Goal: Information Seeking & Learning: Learn about a topic

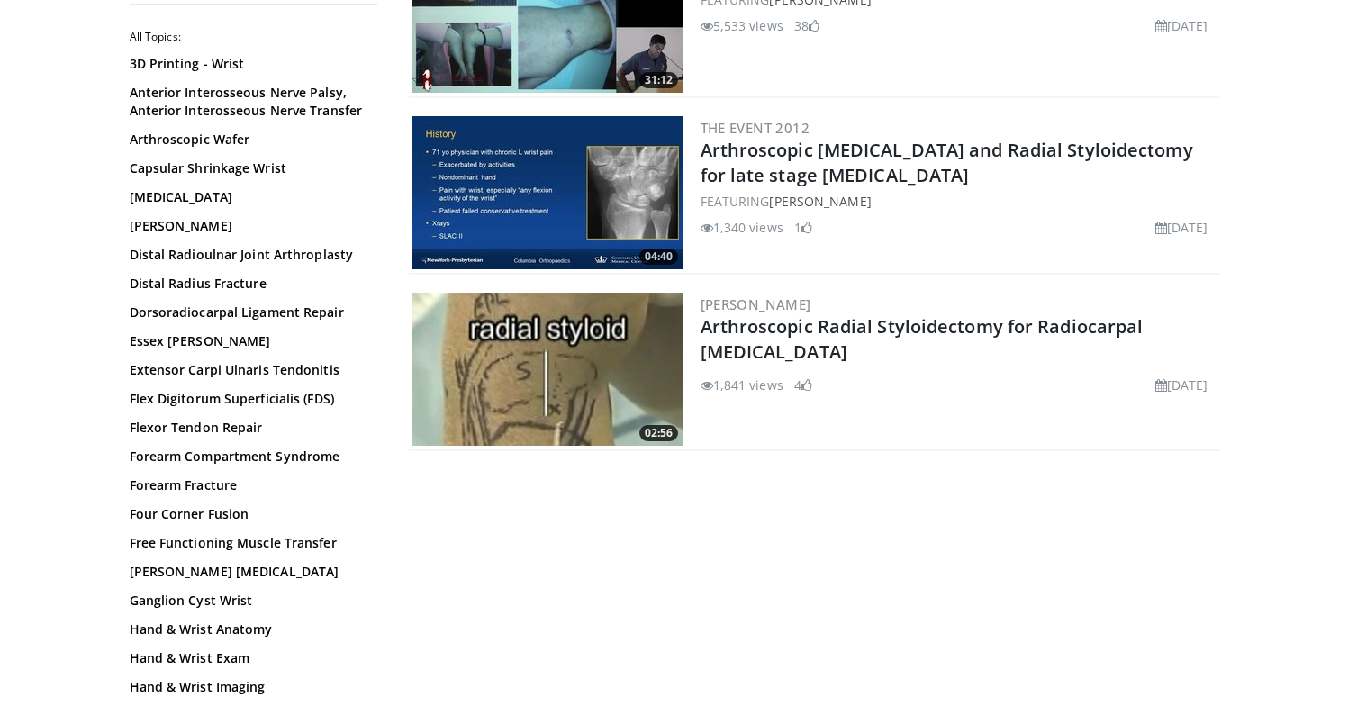
scroll to position [265, 0]
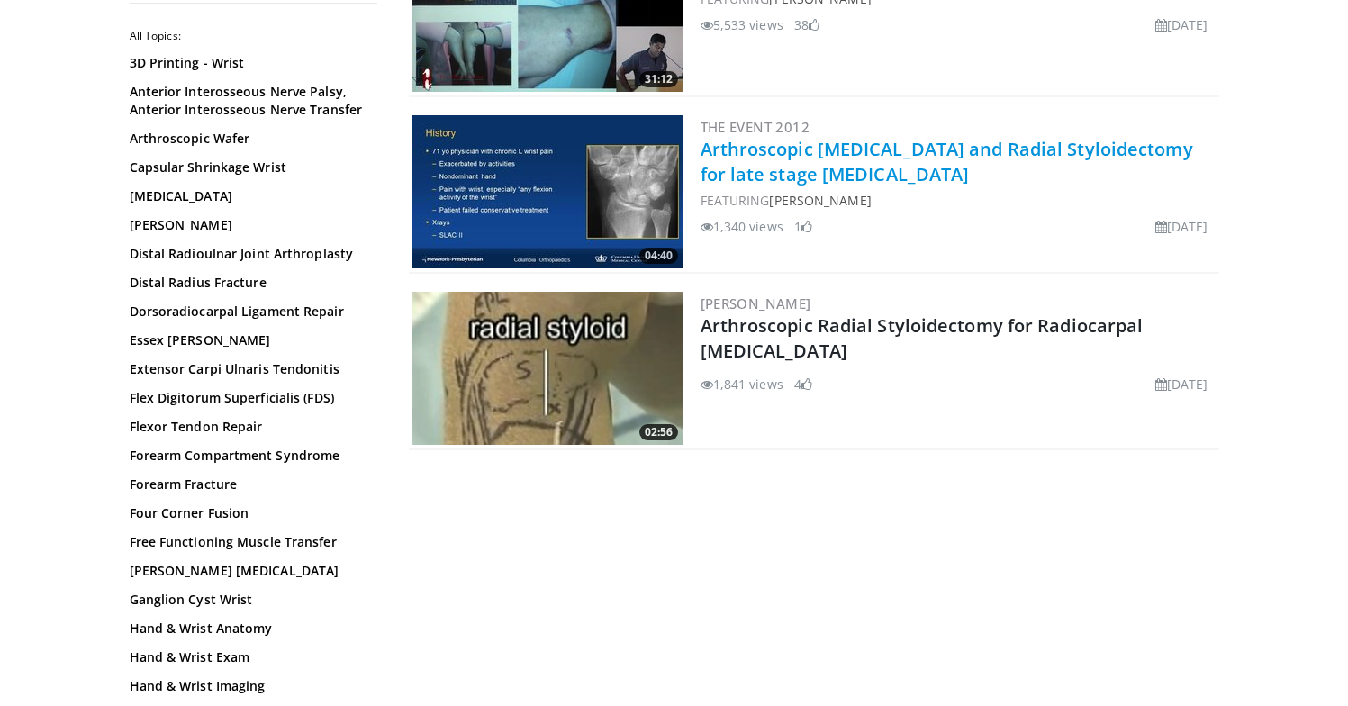
click at [720, 158] on link "Arthroscopic [MEDICAL_DATA] and Radial Styloidectomy for late stage [MEDICAL_DA…" at bounding box center [946, 162] width 492 height 50
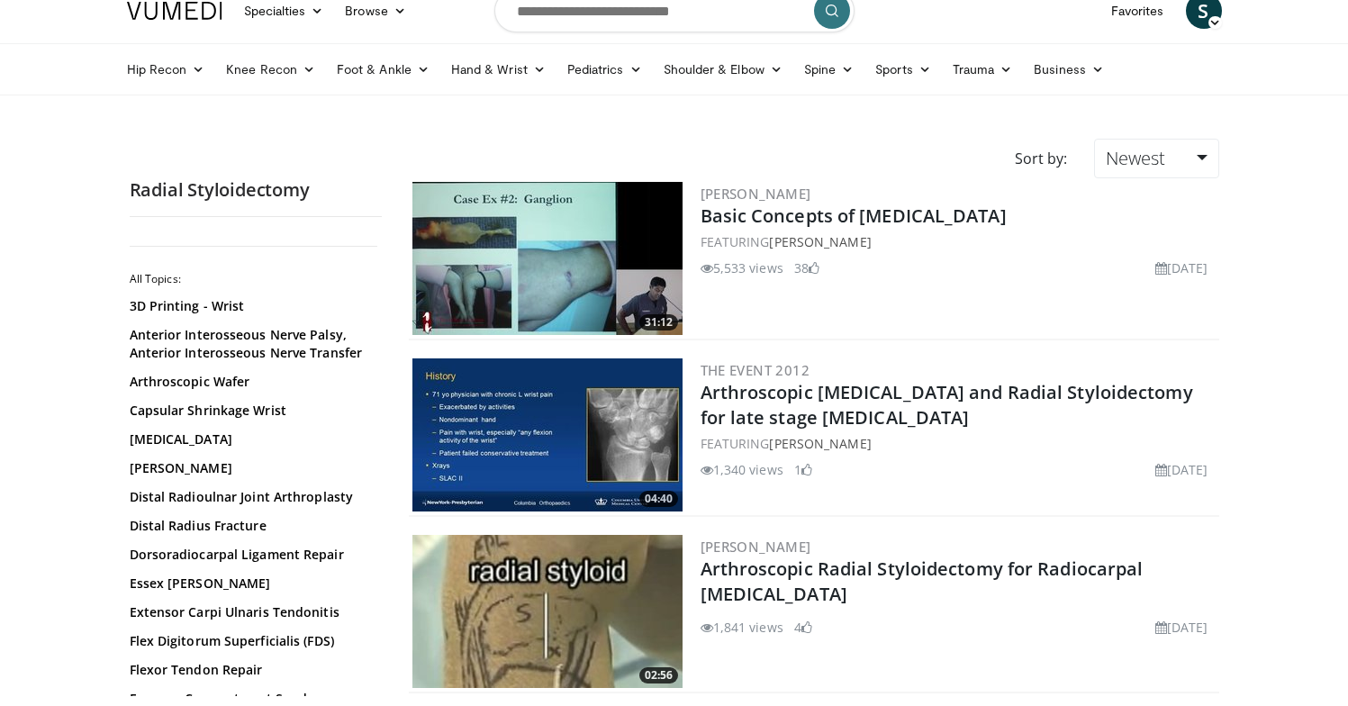
scroll to position [20, 0]
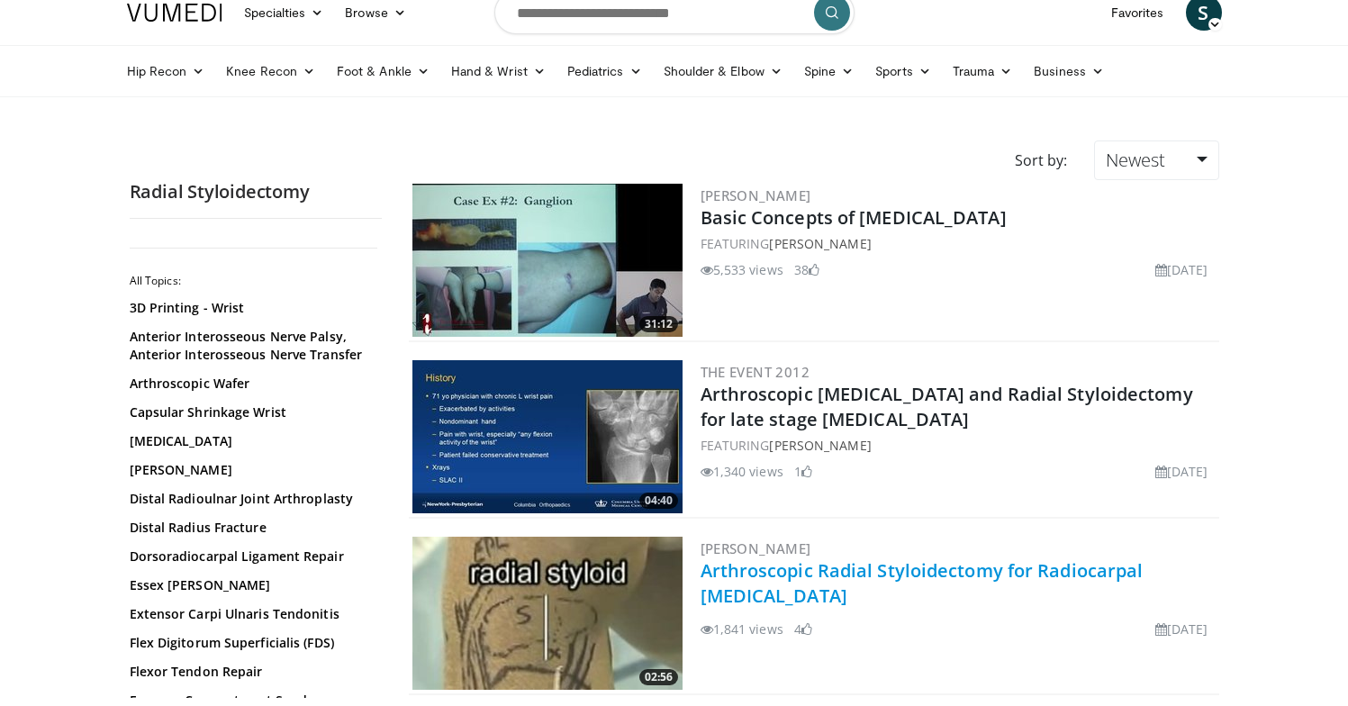
click at [749, 584] on link "Arthroscopic Radial Styloidectomy for Radiocarpal Osteoarthritis" at bounding box center [921, 583] width 443 height 50
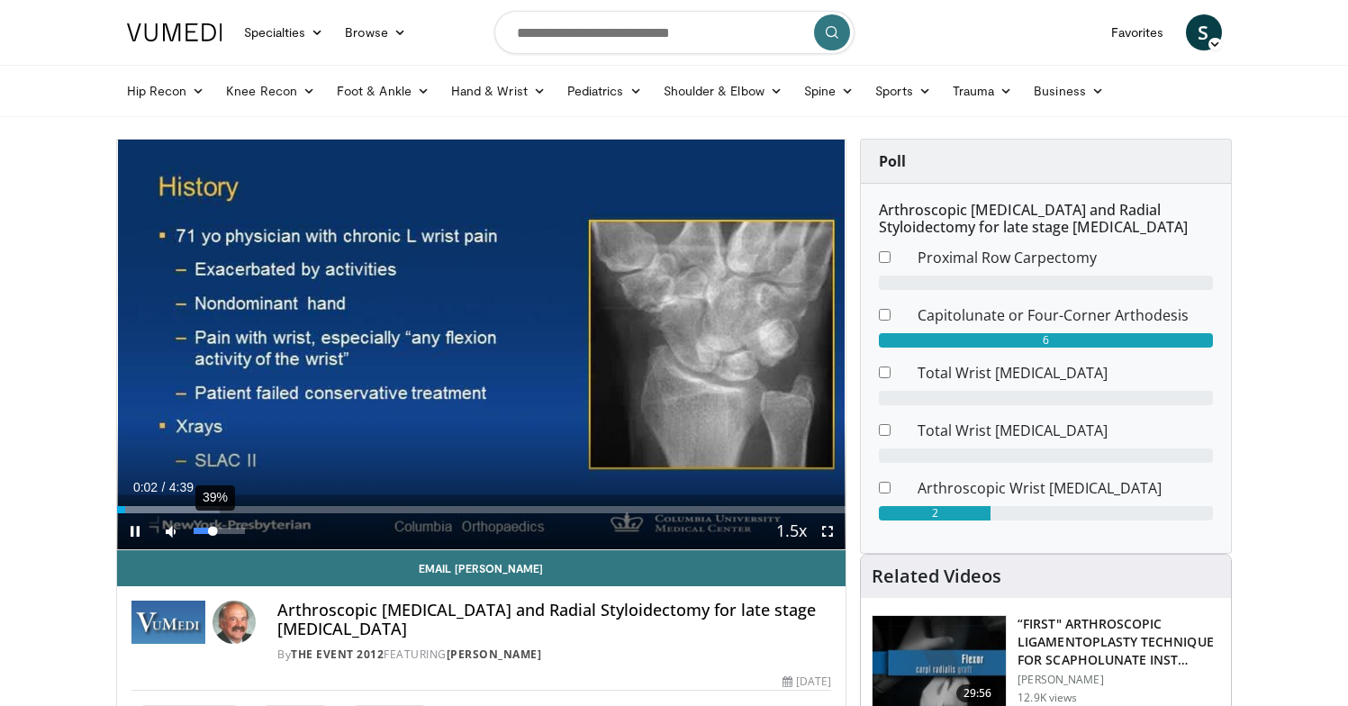
click at [212, 531] on div "39%" at bounding box center [219, 531] width 51 height 6
click at [225, 531] on div "61%" at bounding box center [219, 531] width 51 height 6
click at [232, 531] on div "77%" at bounding box center [219, 531] width 51 height 6
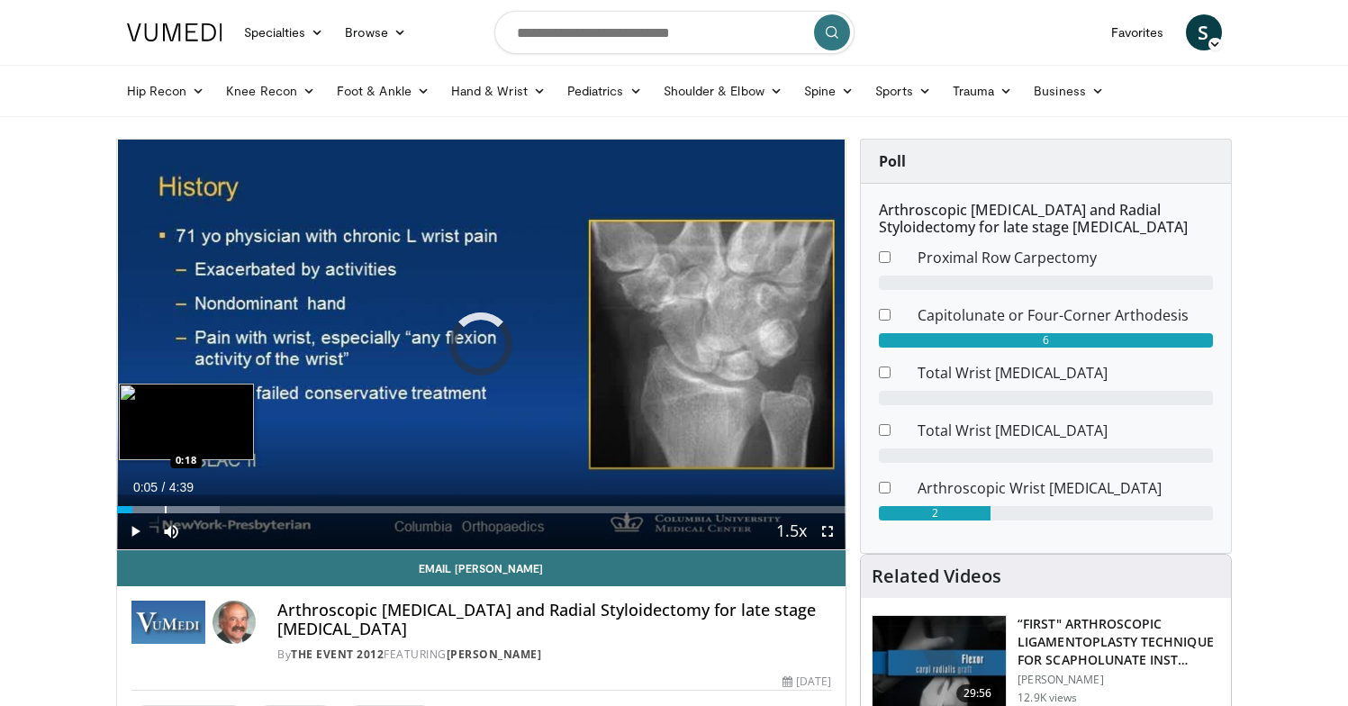
click at [165, 506] on div "Progress Bar" at bounding box center [166, 509] width 2 height 7
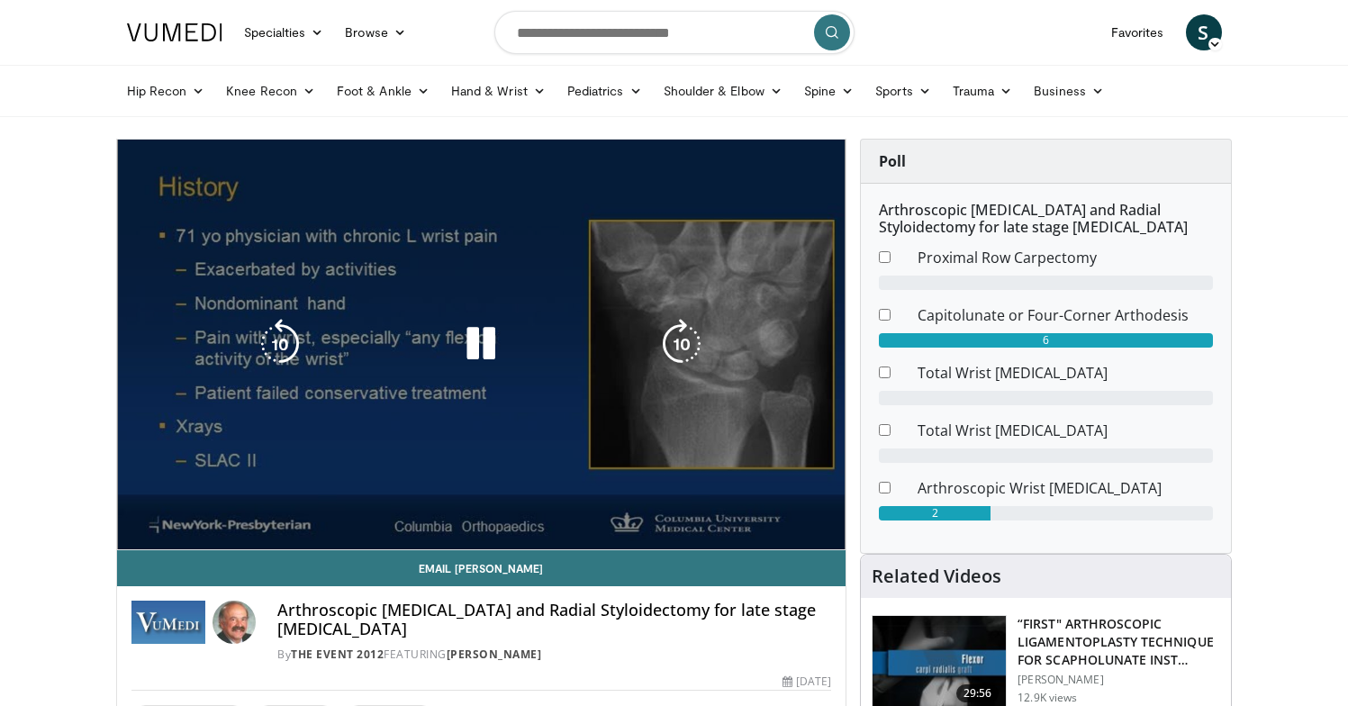
click at [196, 506] on video-js "**********" at bounding box center [481, 345] width 729 height 411
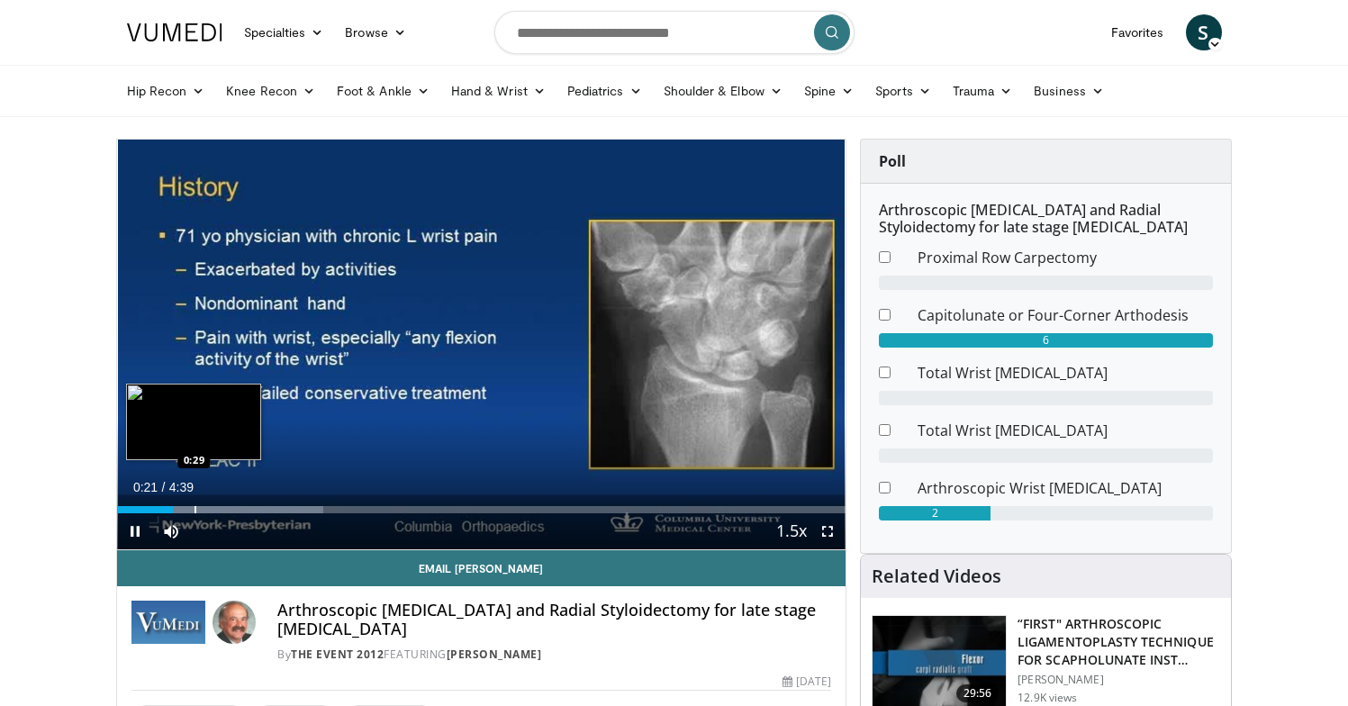
click at [194, 509] on div "Progress Bar" at bounding box center [195, 509] width 2 height 7
click at [215, 509] on div "Progress Bar" at bounding box center [216, 509] width 2 height 7
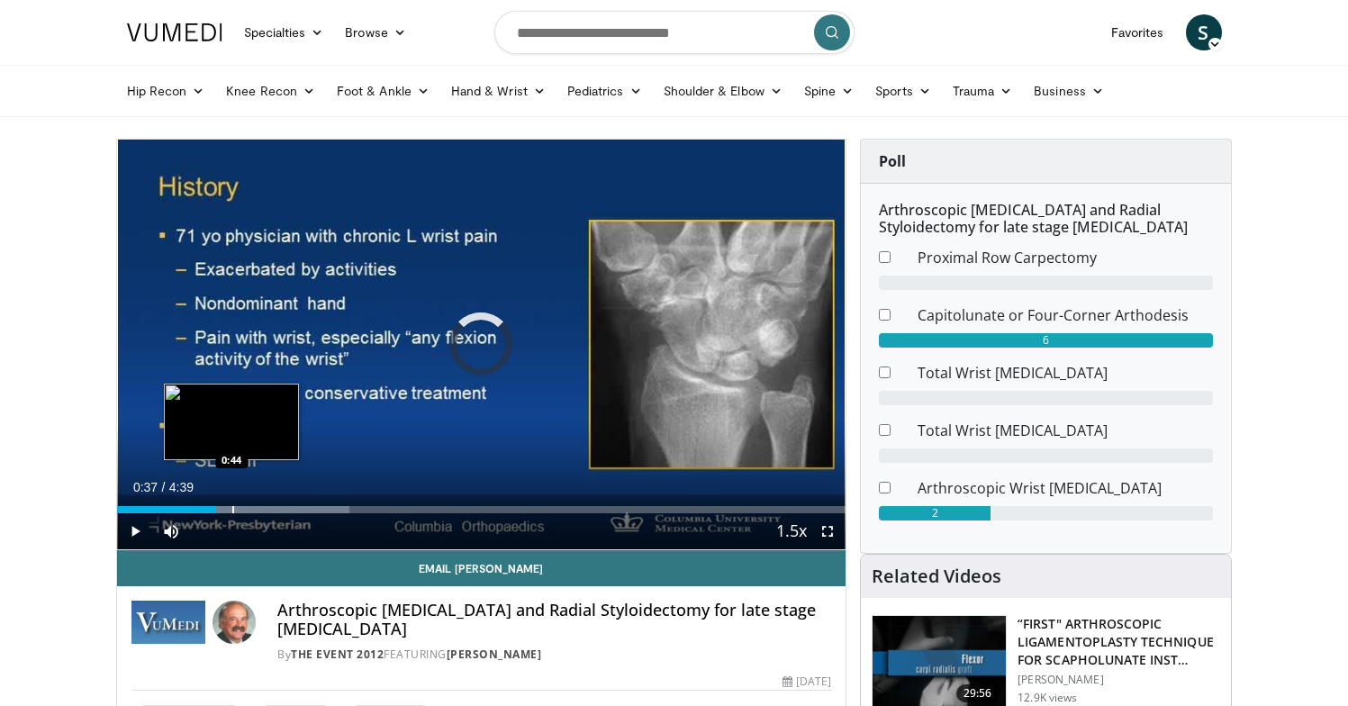
click at [232, 509] on div "Progress Bar" at bounding box center [233, 509] width 2 height 7
click at [254, 509] on div "Progress Bar" at bounding box center [255, 509] width 2 height 7
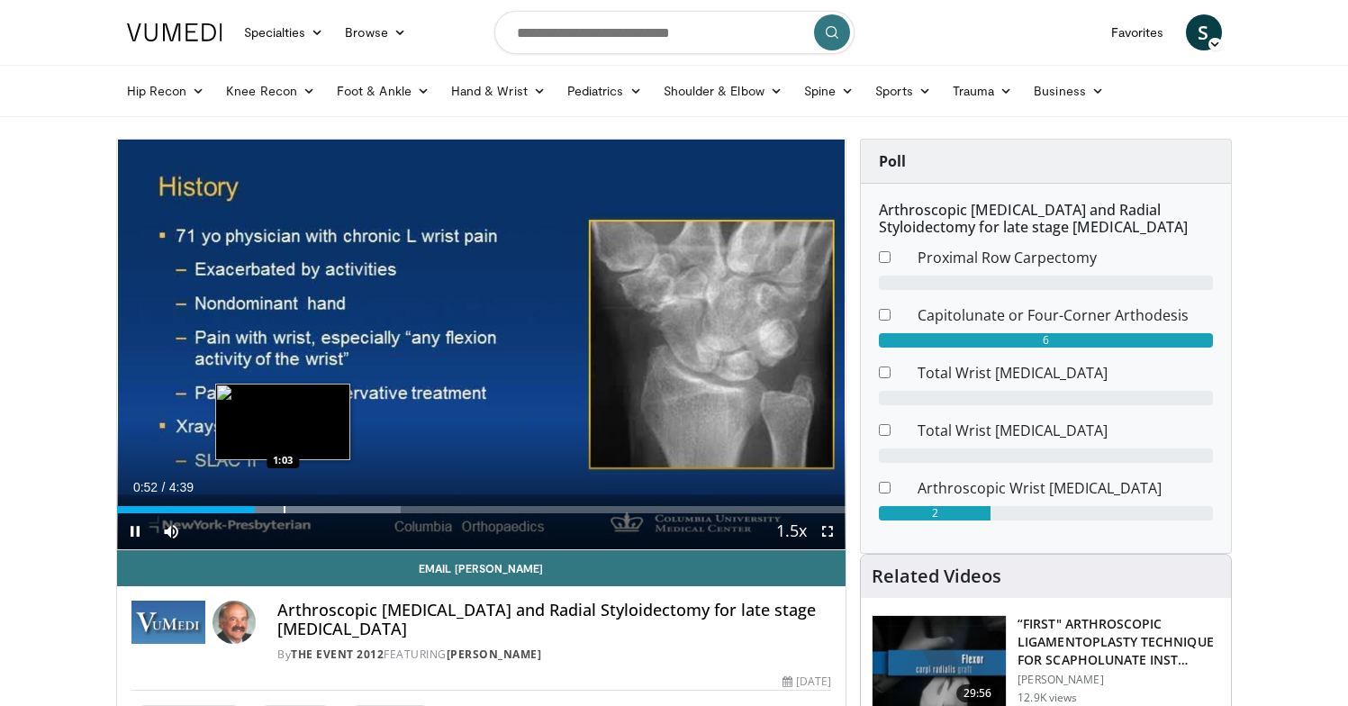
click at [284, 508] on div "Progress Bar" at bounding box center [285, 509] width 2 height 7
click at [321, 508] on div "Progress Bar" at bounding box center [322, 509] width 2 height 7
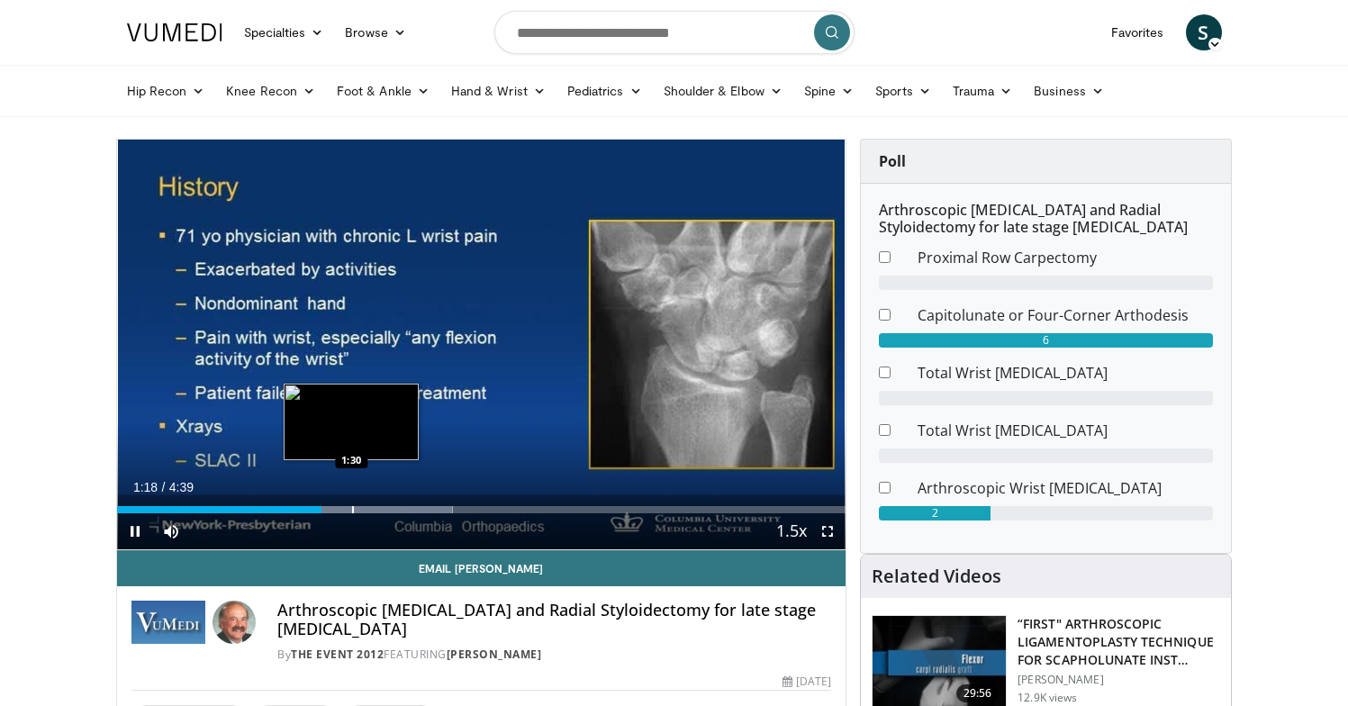
click at [354, 508] on div "Progress Bar" at bounding box center [353, 509] width 2 height 7
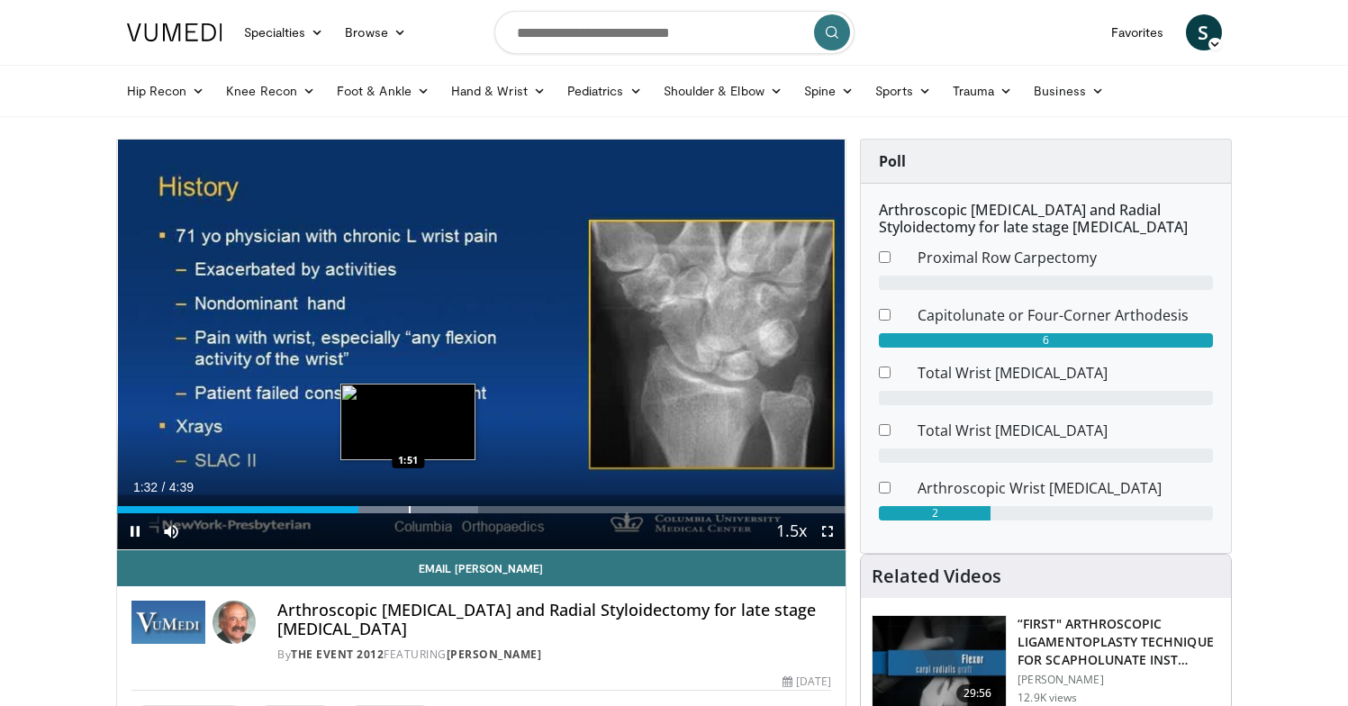
click at [409, 508] on div "Progress Bar" at bounding box center [410, 509] width 2 height 7
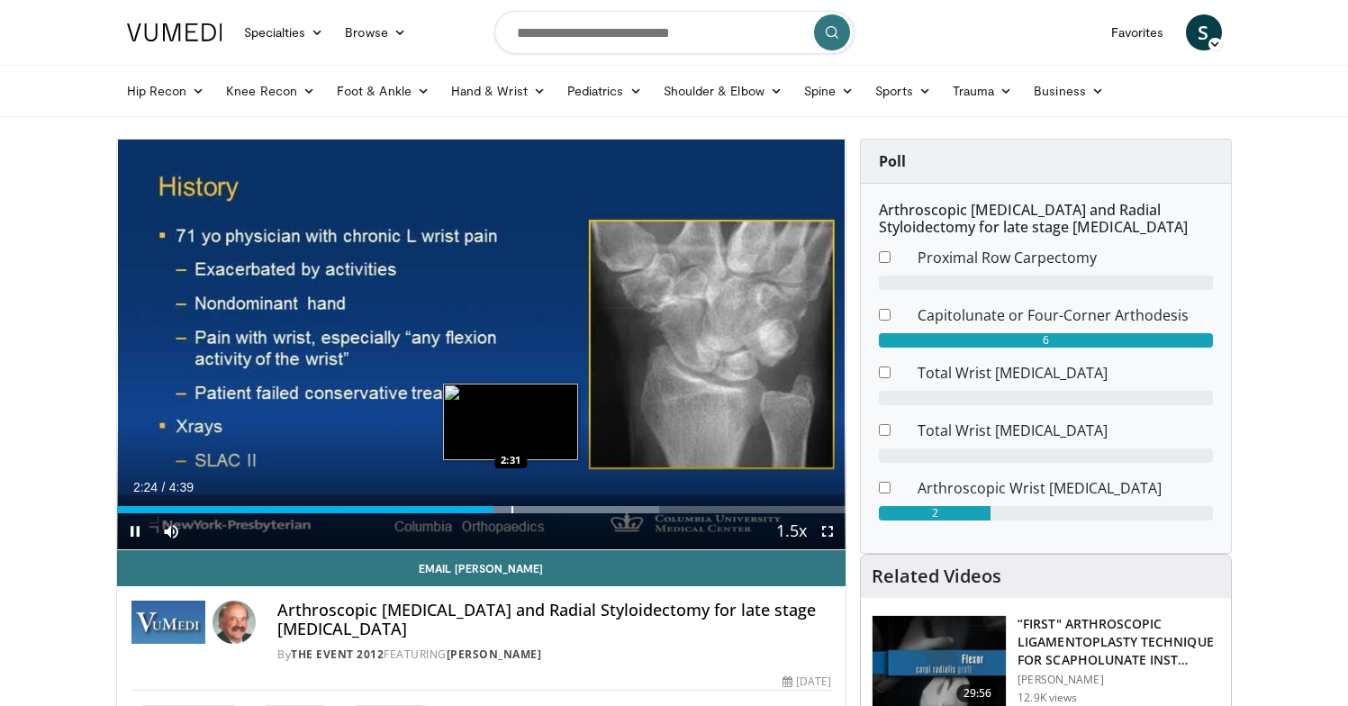
click at [511, 510] on div "Progress Bar" at bounding box center [512, 509] width 2 height 7
click at [532, 510] on div "Progress Bar" at bounding box center [533, 509] width 2 height 7
click at [552, 510] on div "Progress Bar" at bounding box center [553, 509] width 2 height 7
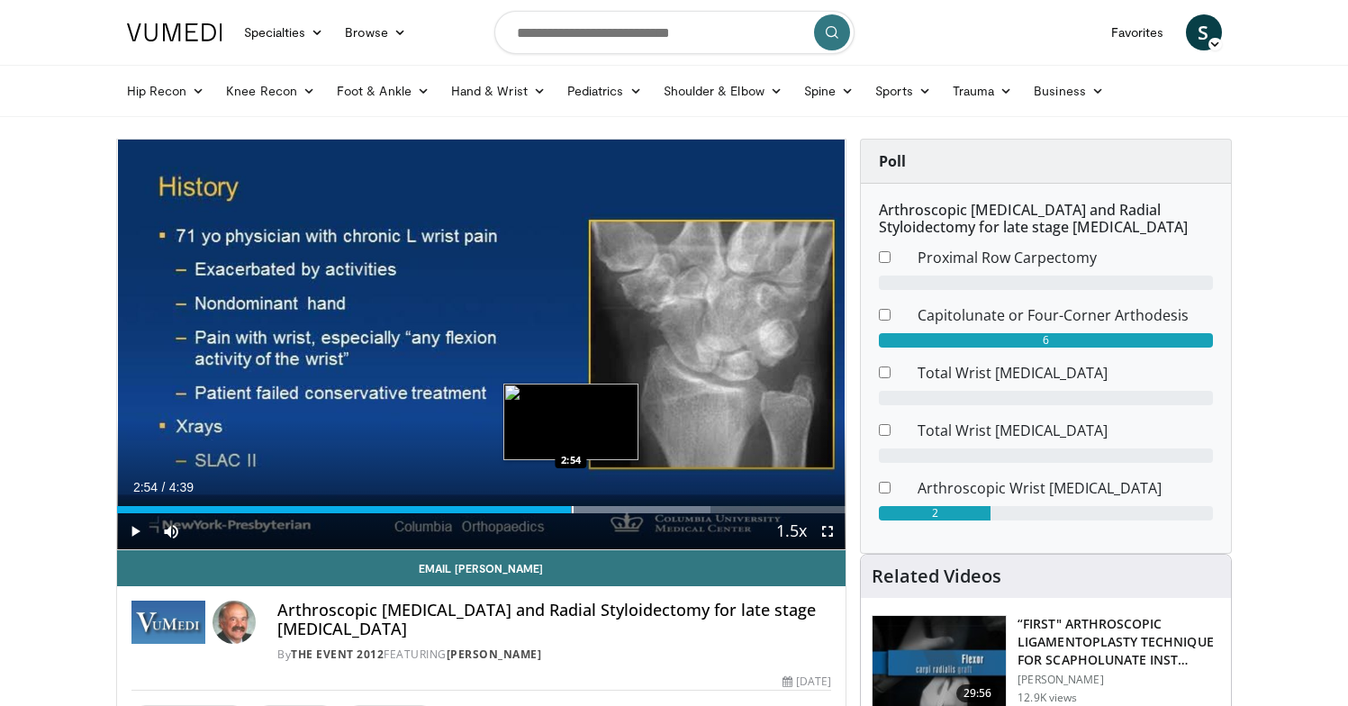
click at [572, 510] on div "Progress Bar" at bounding box center [573, 509] width 2 height 7
click at [597, 510] on div "Progress Bar" at bounding box center [598, 509] width 2 height 7
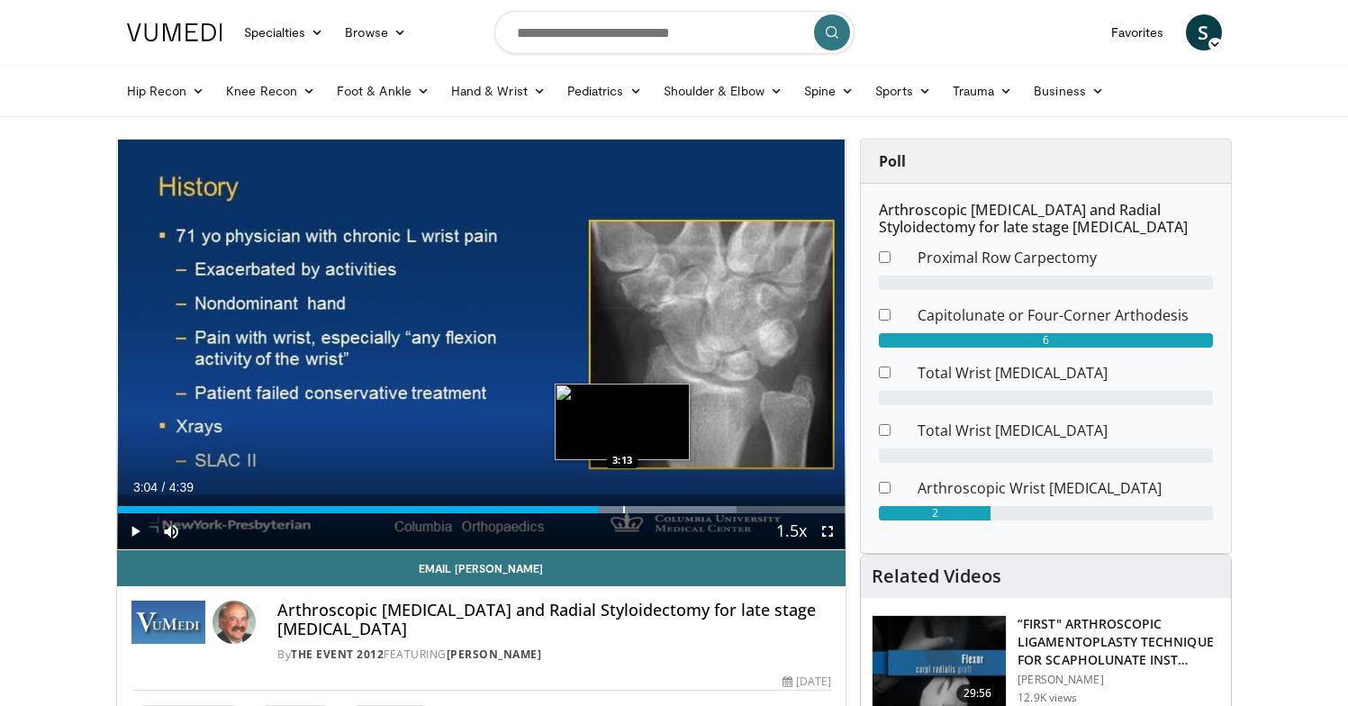
click at [623, 510] on div "Progress Bar" at bounding box center [624, 509] width 2 height 7
click at [638, 510] on div "Progress Bar" at bounding box center [638, 509] width 2 height 7
click at [613, 509] on div "Progress Bar" at bounding box center [614, 509] width 2 height 7
click at [643, 504] on div "Loaded : 90.11% 3:21 3:21" at bounding box center [481, 504] width 729 height 17
click at [659, 506] on div "Progress Bar" at bounding box center [660, 509] width 2 height 7
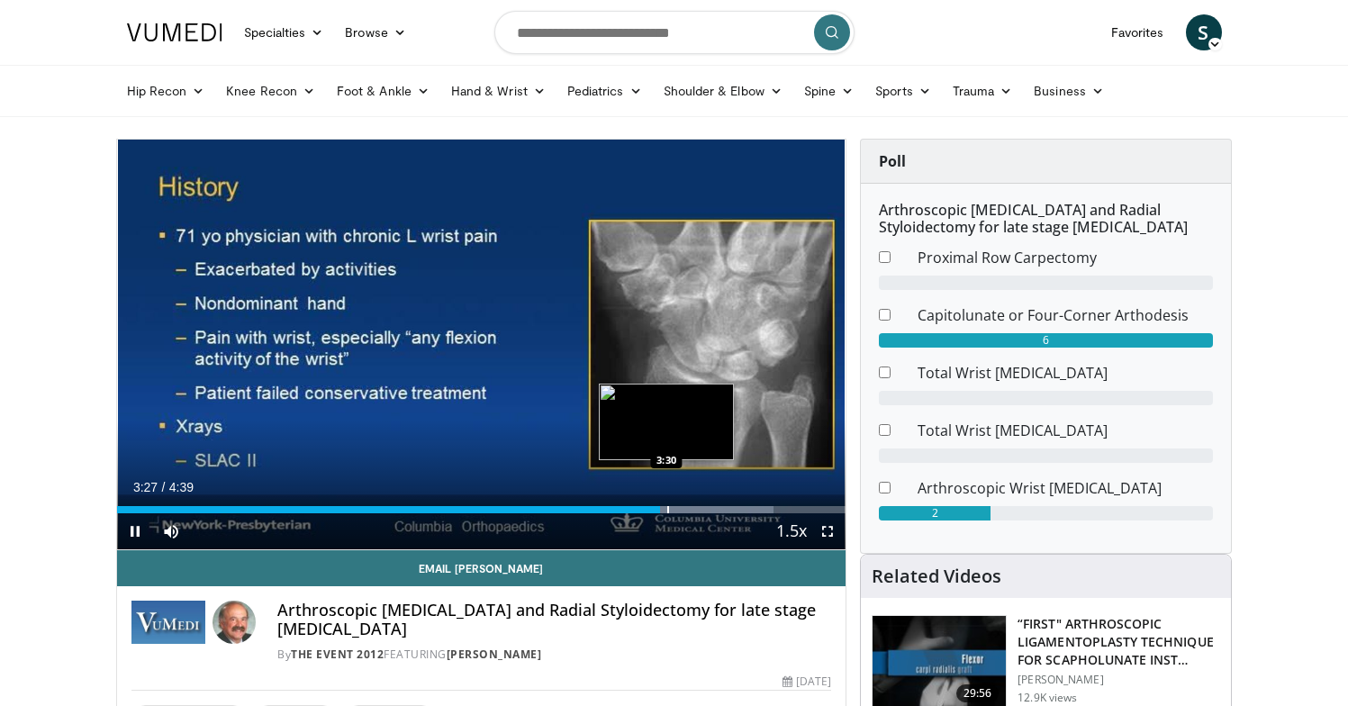
click at [668, 507] on div "Progress Bar" at bounding box center [668, 509] width 2 height 7
click at [685, 507] on div "Progress Bar" at bounding box center [686, 509] width 2 height 7
click at [709, 508] on div "Progress Bar" at bounding box center [710, 509] width 2 height 7
click at [695, 505] on div "Loaded : 100.00% 3:41 3:41" at bounding box center [481, 504] width 729 height 17
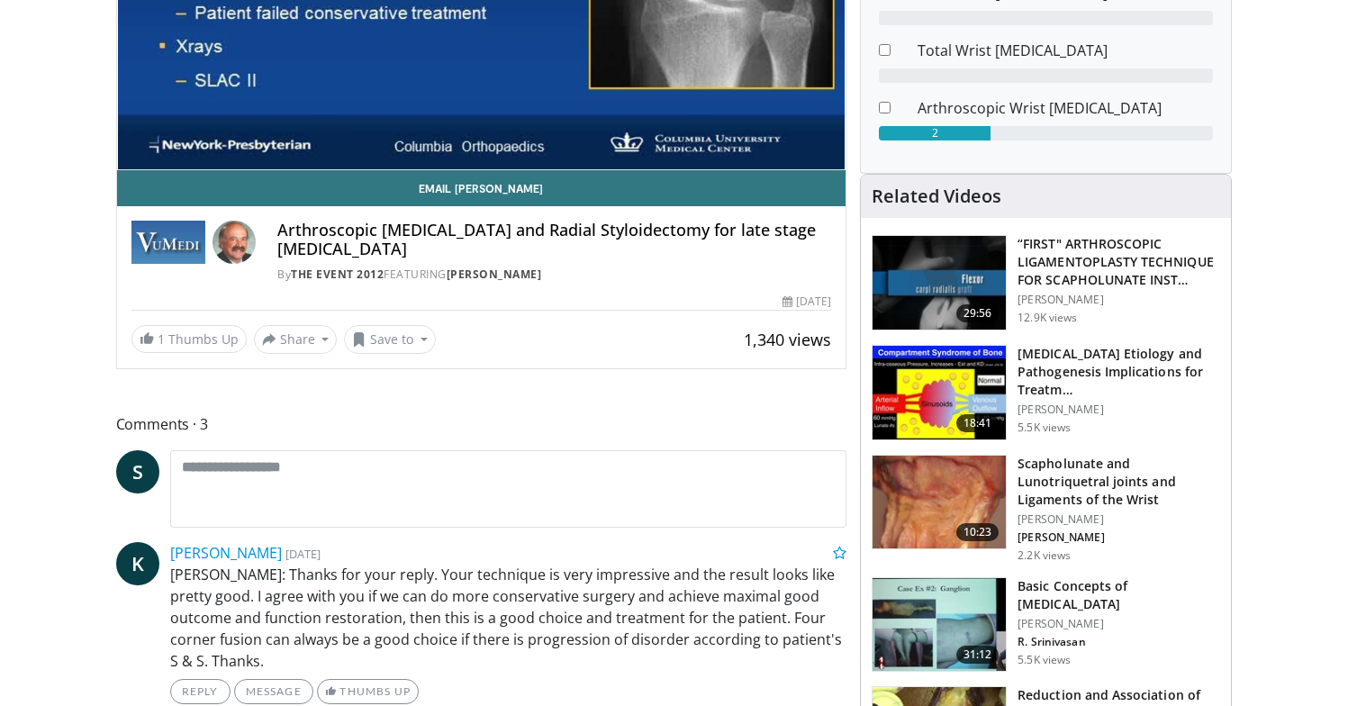
scroll to position [391, 0]
